Goal: Contribute content: Contribute content

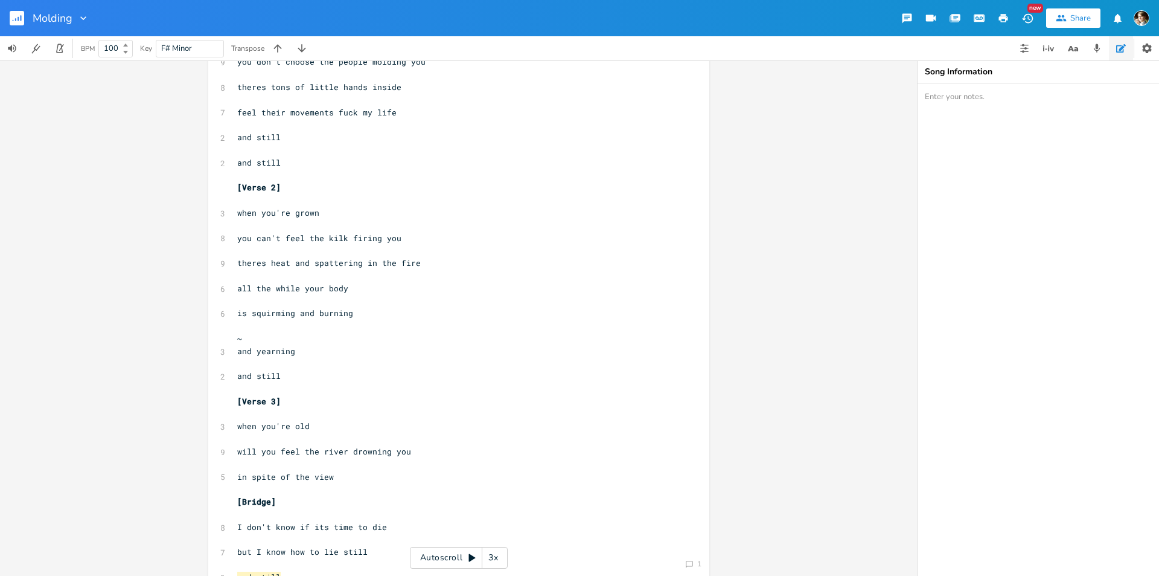
scroll to position [181, 0]
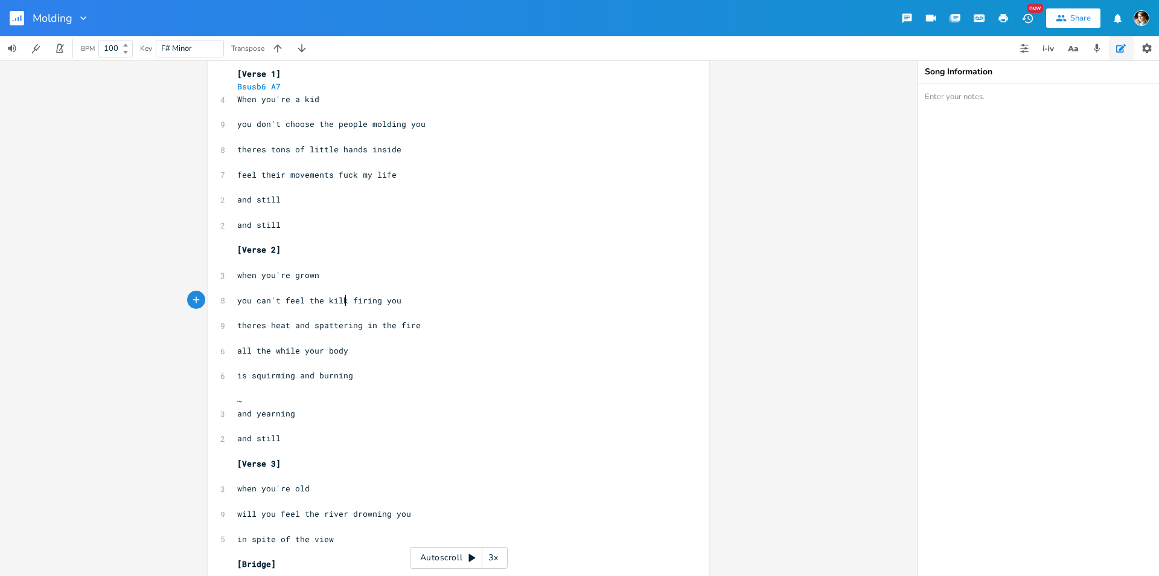
click at [342, 300] on span "you can't feel the kilk firing you" at bounding box center [319, 300] width 164 height 11
type textarea "n"
click at [361, 324] on span "theres heat and spattering in the fire" at bounding box center [329, 324] width 184 height 11
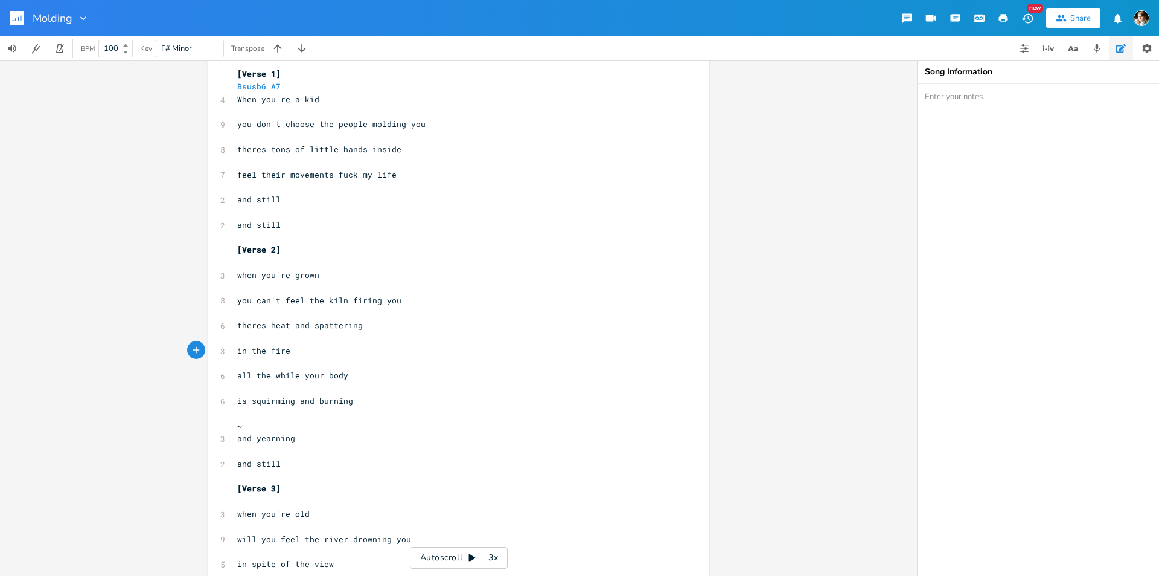
click at [324, 278] on pre "when you're grown" at bounding box center [453, 275] width 436 height 13
click at [419, 304] on pre "you can't feel the kiln firing you" at bounding box center [453, 300] width 436 height 13
click at [303, 351] on pre "in the fire" at bounding box center [453, 350] width 436 height 13
click at [237, 376] on span "all the while your body" at bounding box center [292, 375] width 111 height 11
click at [296, 376] on span "all the while your body" at bounding box center [292, 375] width 111 height 11
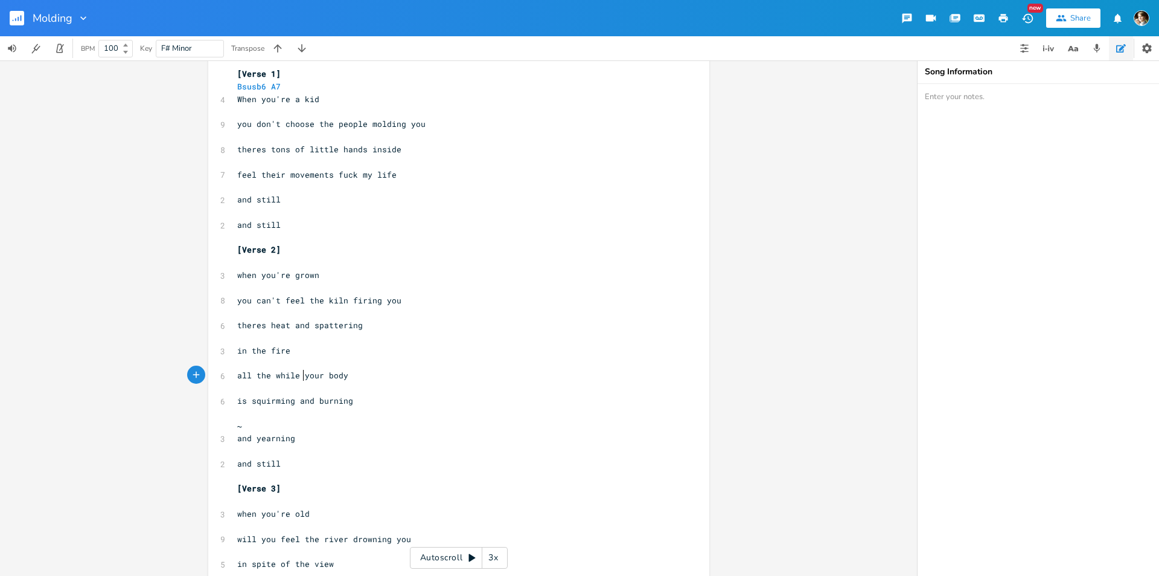
click at [300, 374] on span "all the while your body" at bounding box center [292, 375] width 111 height 11
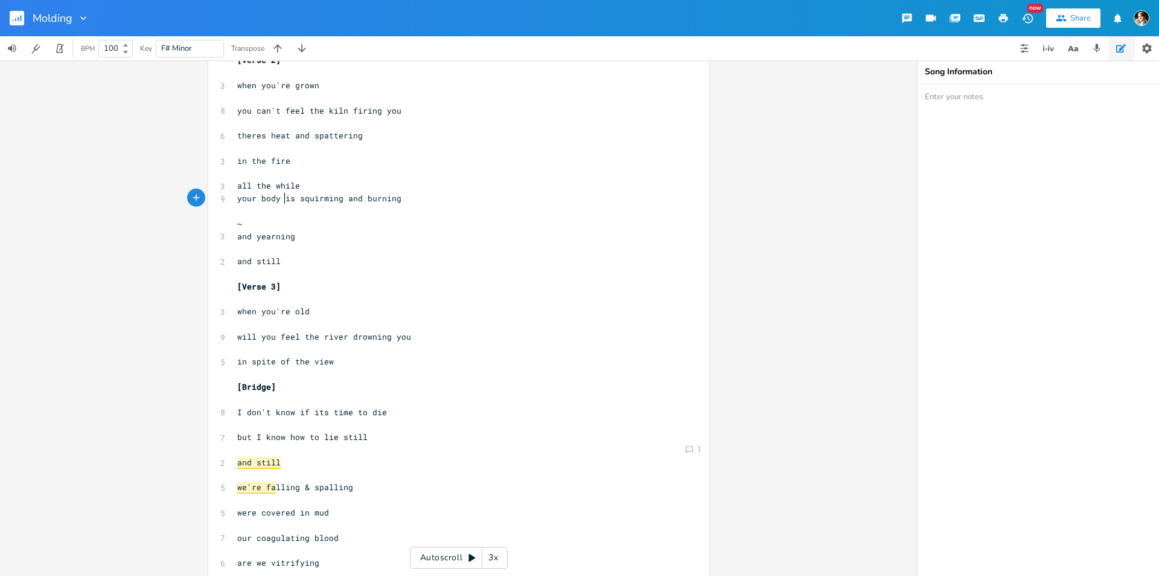
scroll to position [483, 0]
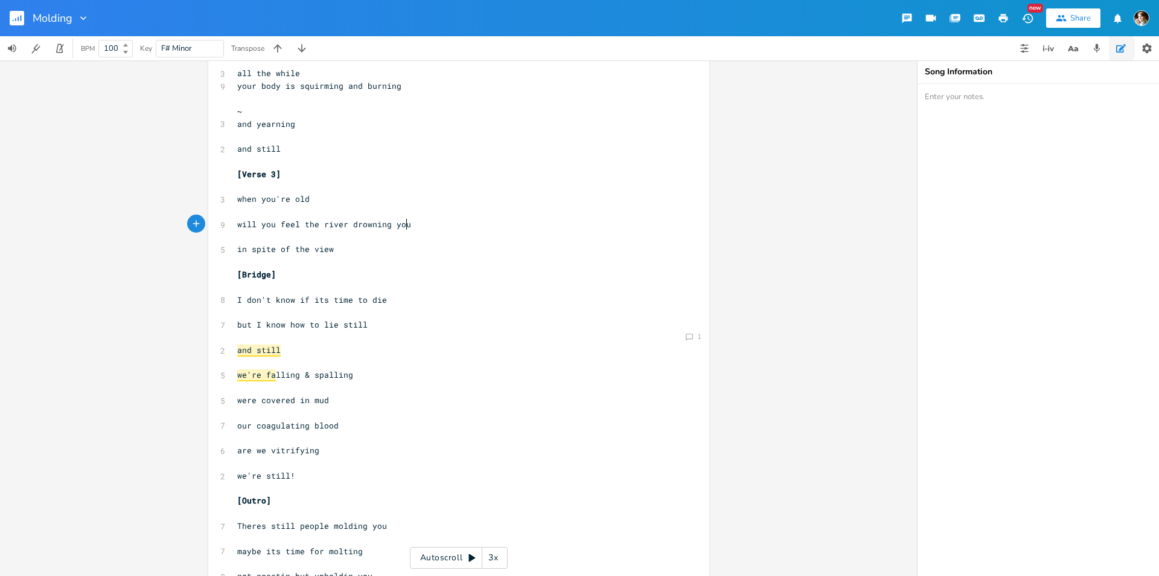
click at [421, 226] on pre "will you feel the river drowning you" at bounding box center [453, 224] width 436 height 13
click at [350, 243] on pre "in spite of the view" at bounding box center [453, 249] width 436 height 13
click at [420, 222] on pre "will you feel the river drowning you" at bounding box center [453, 224] width 436 height 13
click at [354, 248] on pre "in spite of the view" at bounding box center [453, 249] width 436 height 13
click at [475, 277] on pre "[Bridge]" at bounding box center [453, 274] width 436 height 13
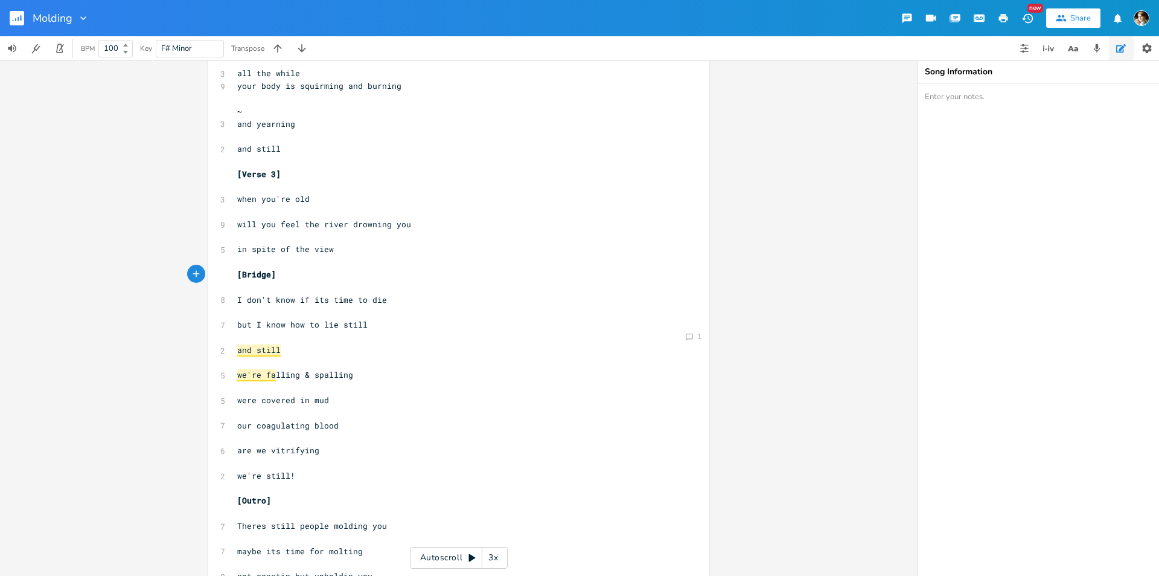
click at [468, 301] on pre "I don't know if its time to die" at bounding box center [453, 299] width 436 height 13
click at [432, 324] on pre "but I know how to lie still" at bounding box center [453, 324] width 436 height 13
click at [426, 289] on pre "​" at bounding box center [453, 287] width 436 height 13
click at [417, 303] on pre "I don't know if its time to die" at bounding box center [453, 299] width 436 height 13
click at [402, 329] on pre "but I know how to lie still" at bounding box center [453, 324] width 436 height 13
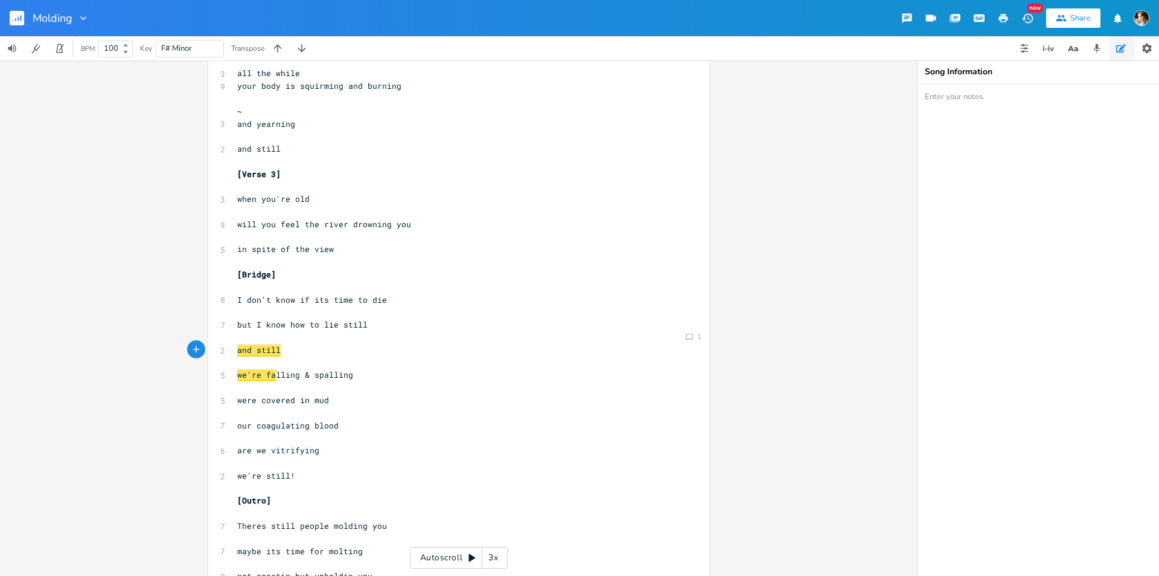
click at [362, 333] on pre "​" at bounding box center [453, 337] width 436 height 13
click at [383, 370] on pre "we're fa lling & spalling" at bounding box center [453, 374] width 436 height 13
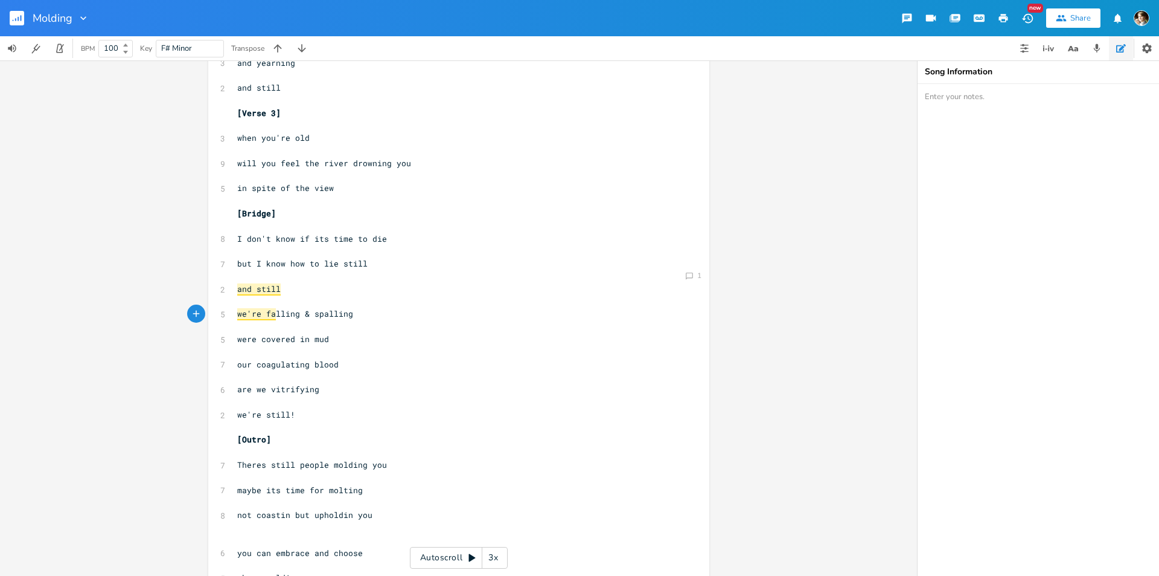
scroll to position [604, 0]
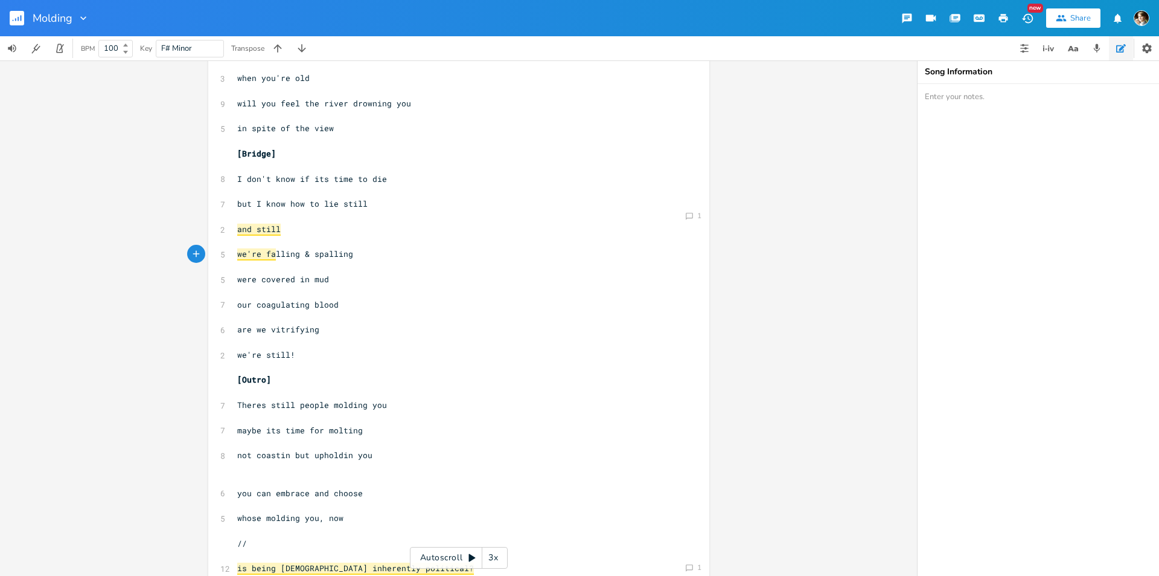
click at [249, 354] on span "we're still!" at bounding box center [266, 354] width 58 height 11
type textarea "a"
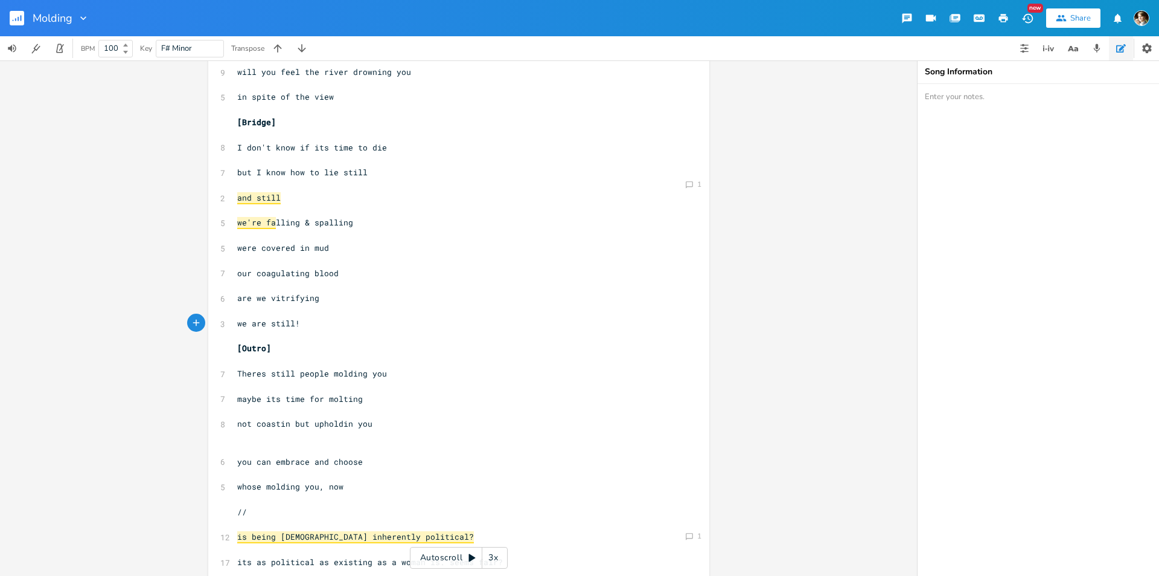
scroll to position [652, 0]
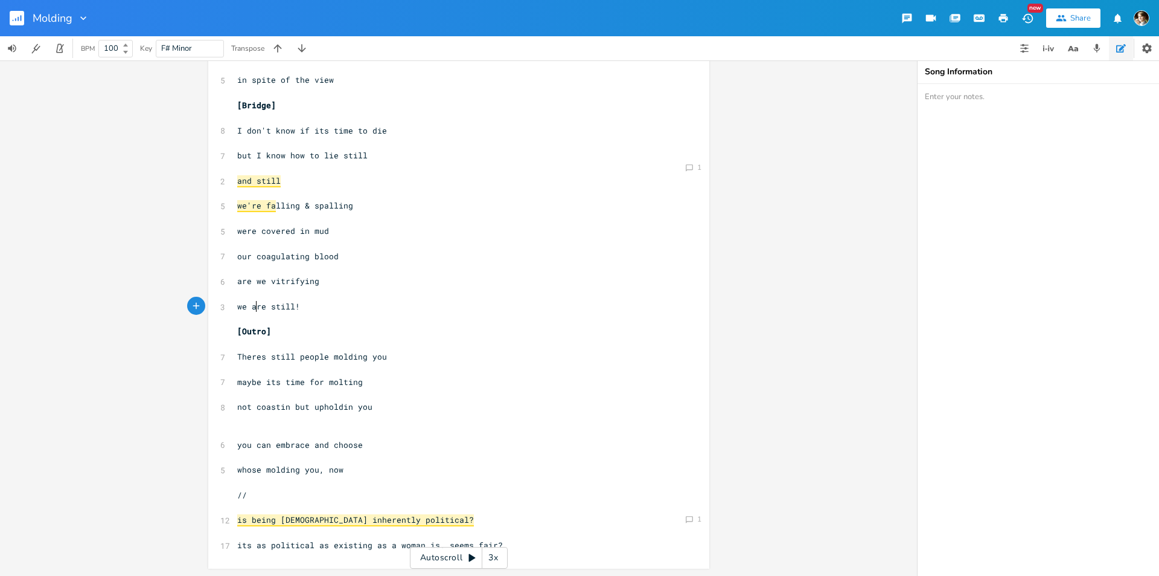
click at [378, 382] on pre "maybe its time for molting" at bounding box center [453, 382] width 436 height 13
click at [429, 406] on pre "not coastin but upholdin you" at bounding box center [453, 406] width 436 height 13
click at [384, 483] on pre "​" at bounding box center [453, 482] width 436 height 13
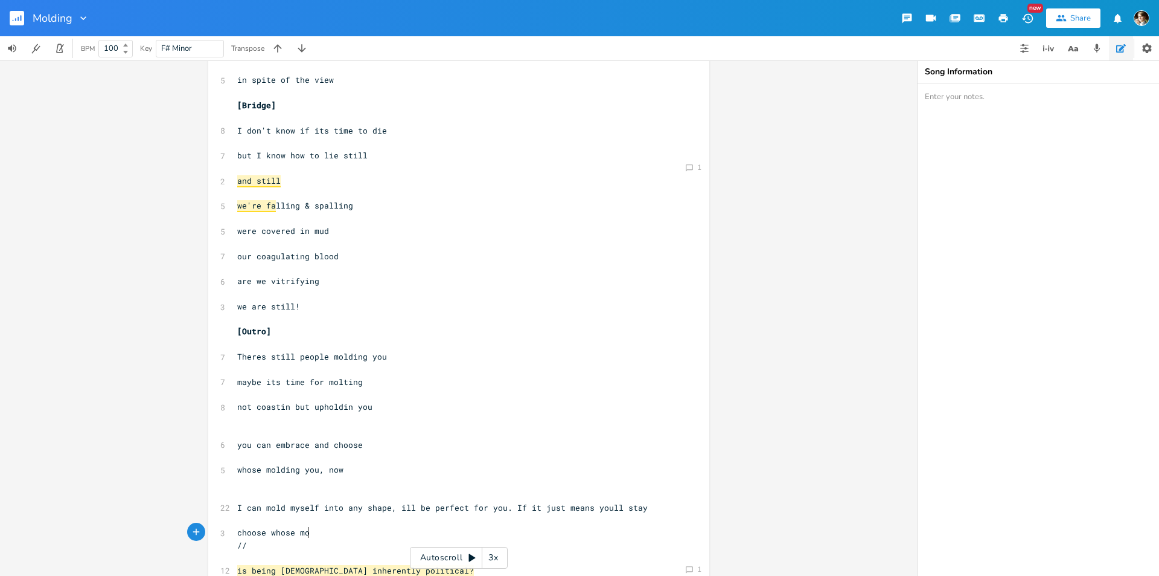
type textarea "choose whose molod"
type textarea "ding o"
type textarea "you"
type textarea "I choose you"
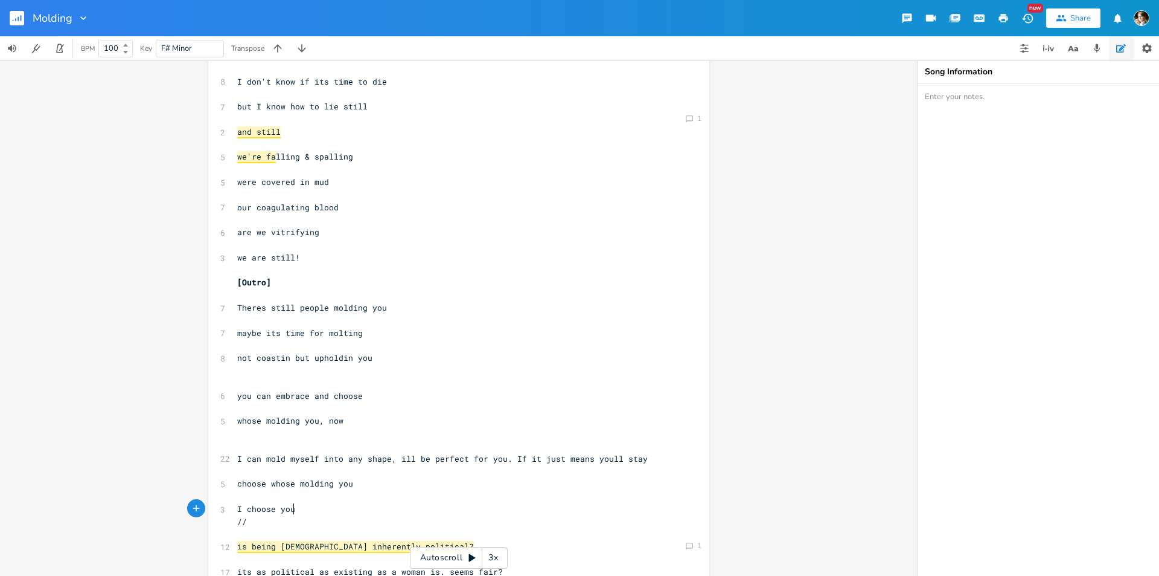
scroll to position [728, 0]
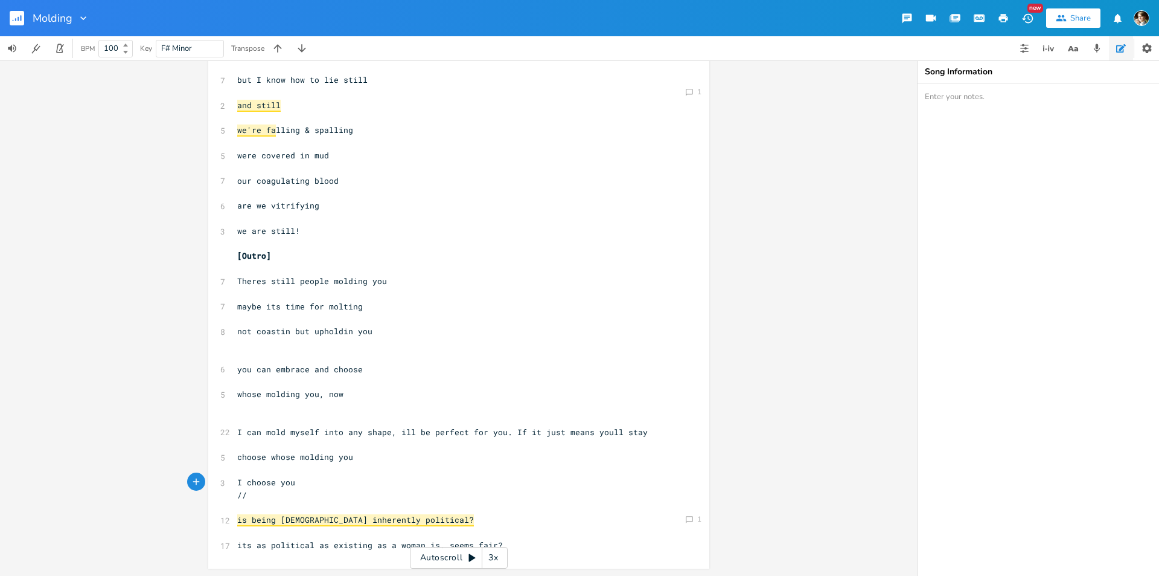
click at [303, 231] on pre "we are still!" at bounding box center [453, 231] width 436 height 13
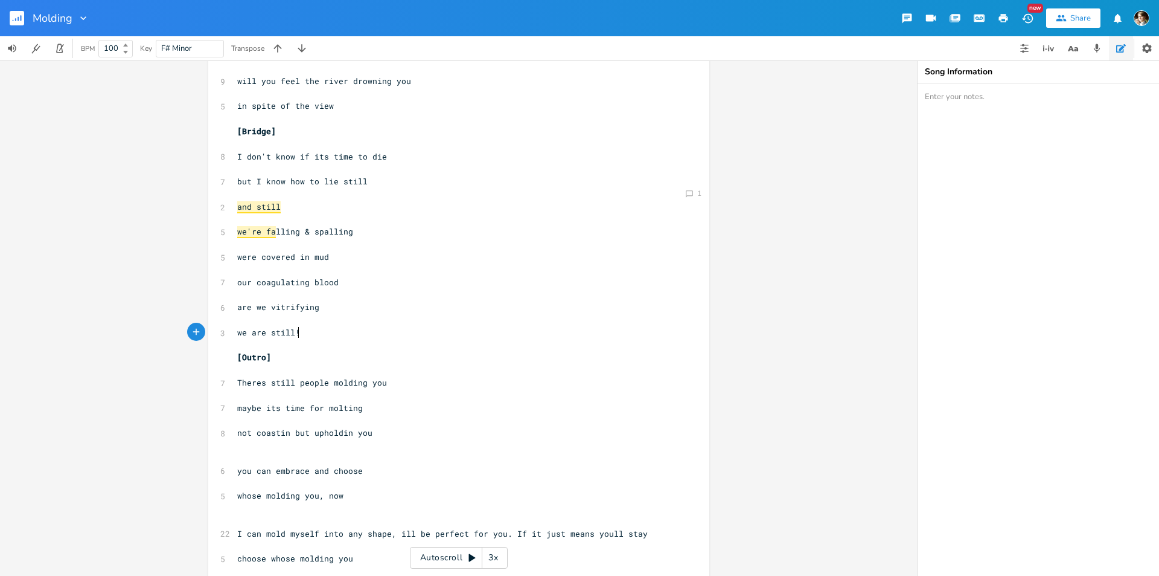
scroll to position [607, 0]
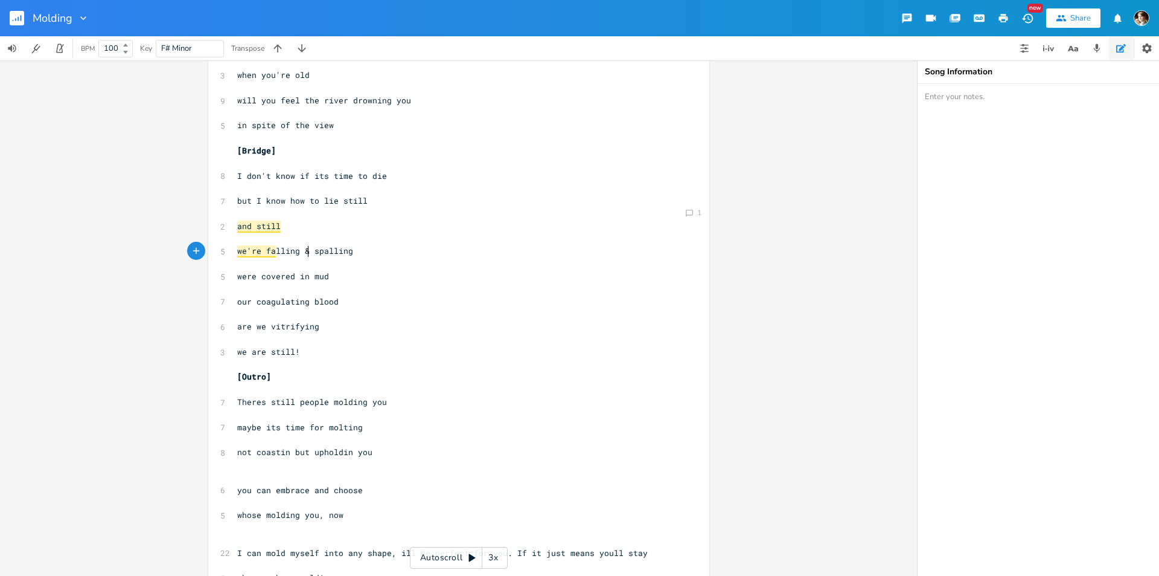
click at [303, 250] on span "we're fa lling & spalling" at bounding box center [295, 250] width 116 height 11
type textarea ","
click at [373, 263] on pre "​" at bounding box center [453, 263] width 436 height 13
click at [364, 276] on pre "were covered in mud" at bounding box center [453, 276] width 436 height 13
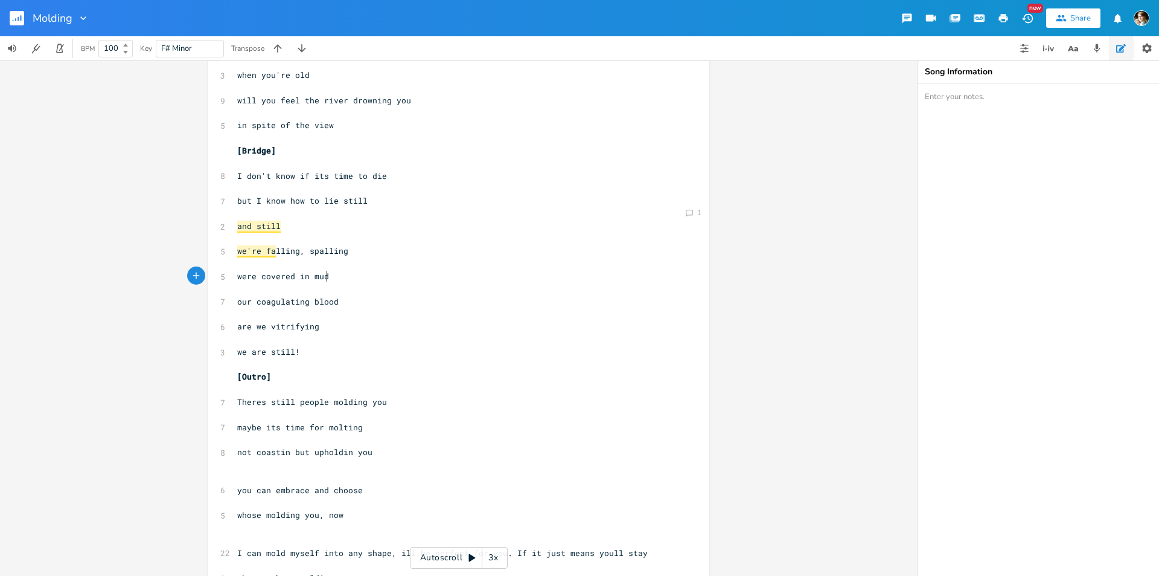
click at [371, 298] on pre "our coagulating blood" at bounding box center [453, 301] width 436 height 13
click at [377, 431] on pre "maybe its time for molting" at bounding box center [453, 427] width 436 height 13
type textarea "too"
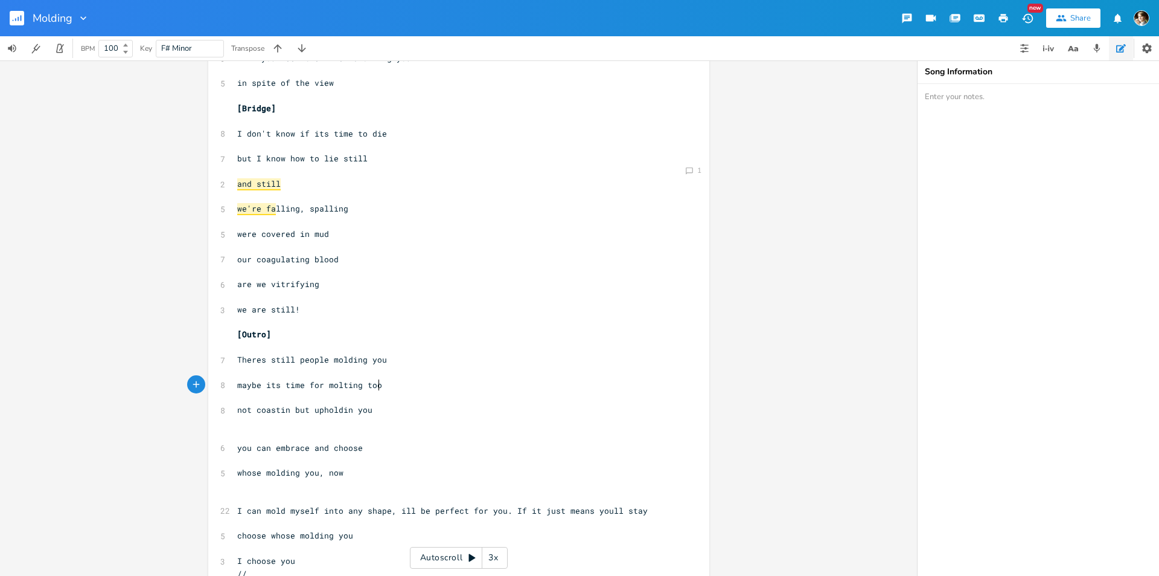
scroll to position [667, 0]
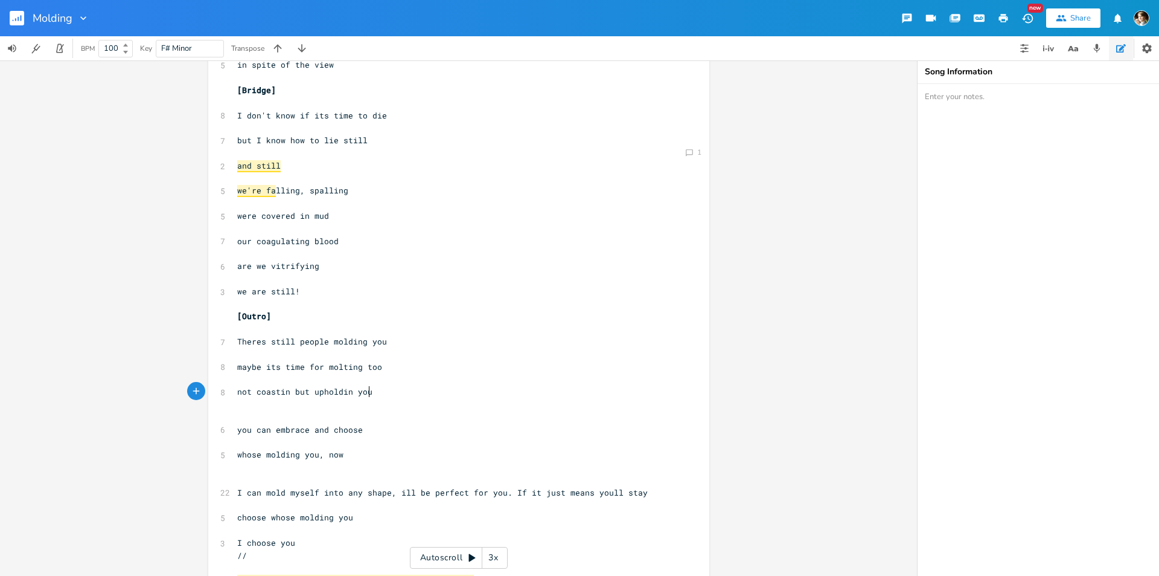
click at [388, 388] on pre "not coastin but upholdin you" at bounding box center [453, 391] width 436 height 13
click at [376, 398] on pre "​" at bounding box center [453, 404] width 436 height 13
click at [275, 473] on pre "​" at bounding box center [453, 479] width 436 height 13
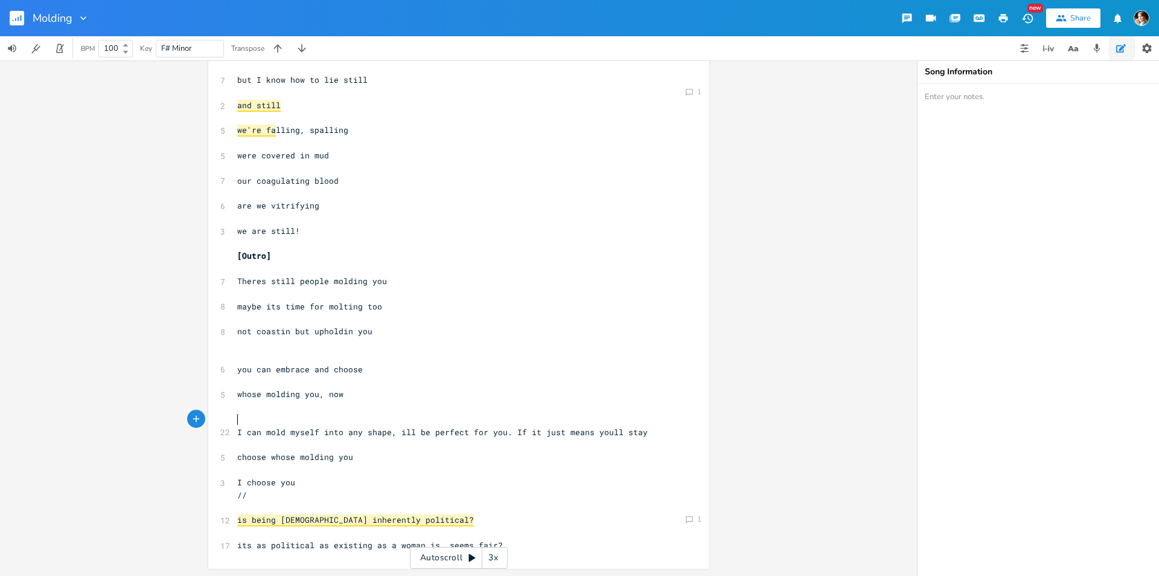
click at [273, 416] on pre "​" at bounding box center [453, 419] width 436 height 13
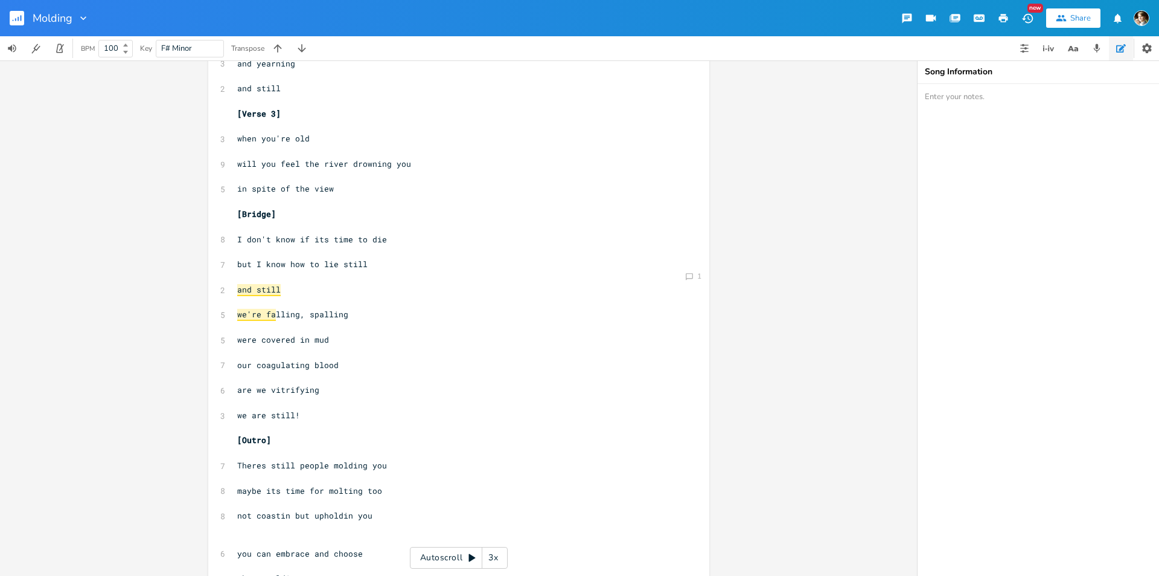
scroll to position [483, 0]
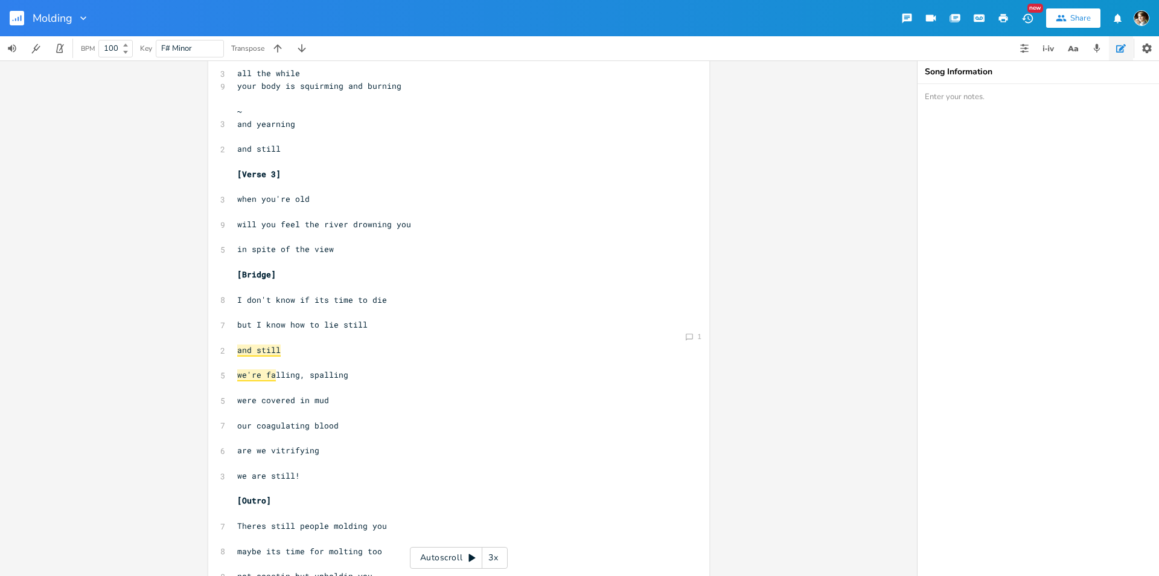
click at [298, 494] on pre "[Outro]" at bounding box center [453, 500] width 436 height 13
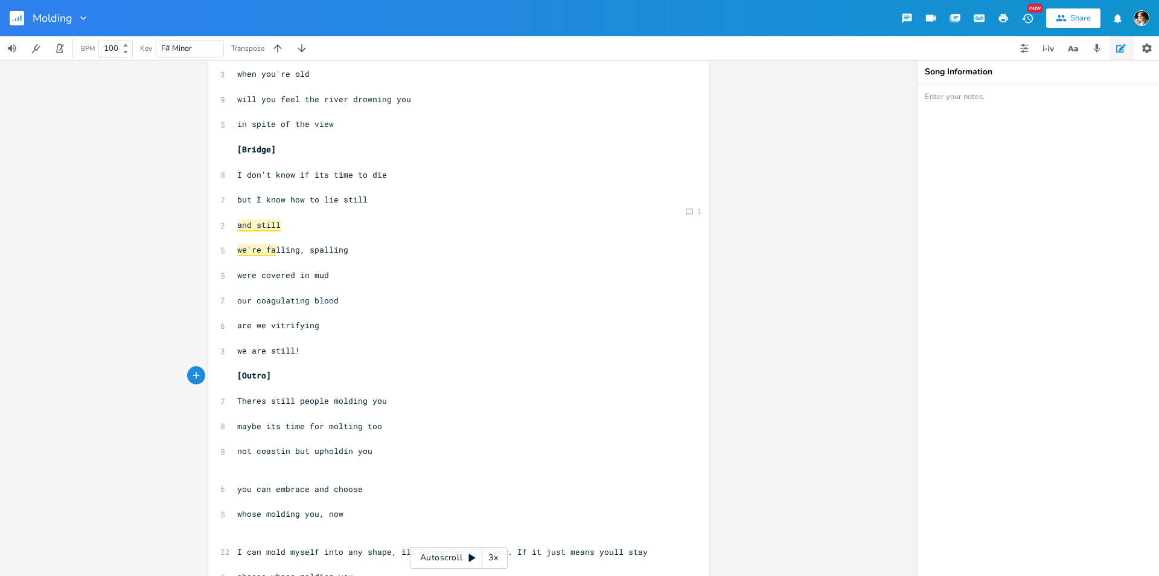
click at [330, 265] on pre "​" at bounding box center [453, 262] width 436 height 13
click at [329, 278] on pre "were covered in mud" at bounding box center [453, 275] width 436 height 13
click at [341, 297] on pre "our coagulating blood" at bounding box center [453, 300] width 436 height 13
click at [333, 322] on pre "are we vitrifying" at bounding box center [453, 325] width 436 height 13
click at [307, 351] on pre "we are still!" at bounding box center [453, 350] width 436 height 13
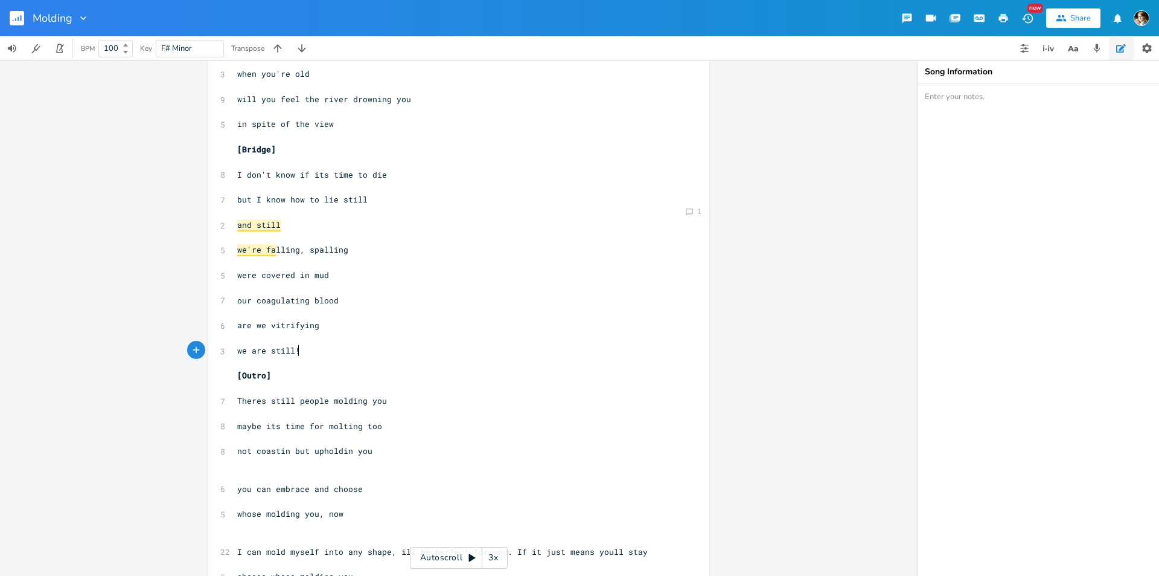
click at [396, 398] on pre "Theres still people molding you" at bounding box center [453, 400] width 436 height 13
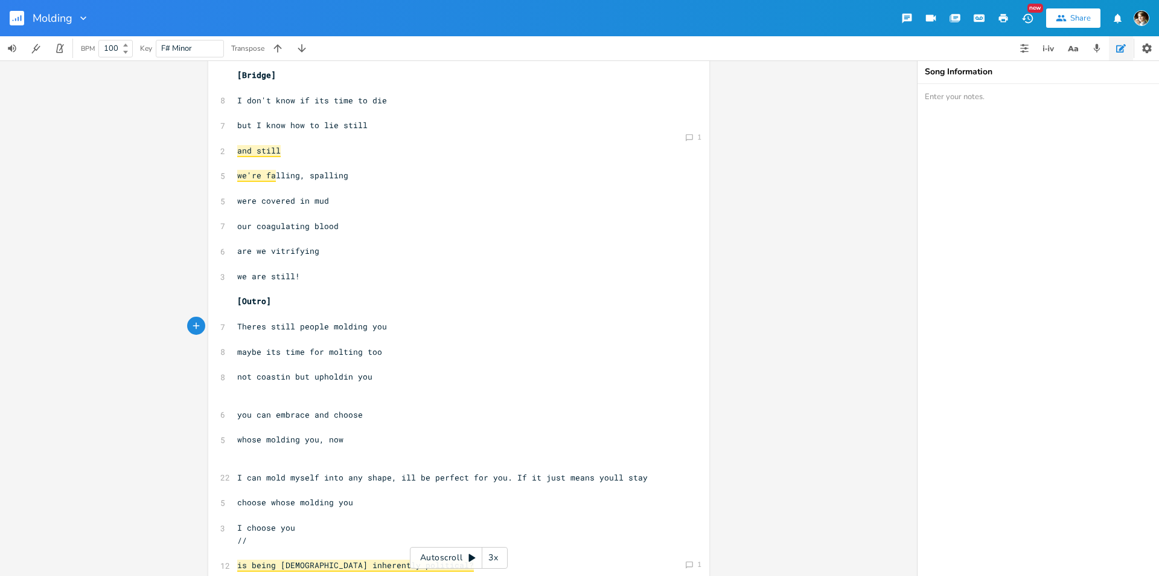
scroll to position [728, 0]
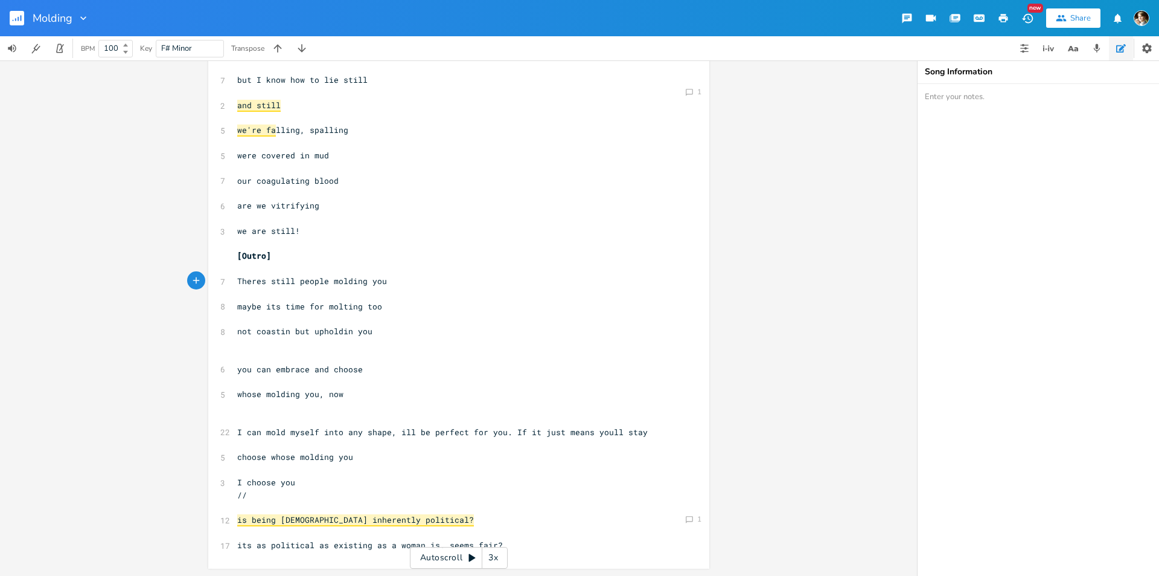
click at [298, 270] on pre "​" at bounding box center [453, 268] width 436 height 13
click at [415, 274] on pre "​" at bounding box center [453, 268] width 436 height 13
click at [397, 284] on pre "Theres still people molding you" at bounding box center [453, 281] width 436 height 13
click at [400, 317] on pre "​" at bounding box center [453, 318] width 436 height 13
click at [409, 306] on pre "maybe its time for molting too" at bounding box center [453, 306] width 436 height 13
